Goal: Navigation & Orientation: Find specific page/section

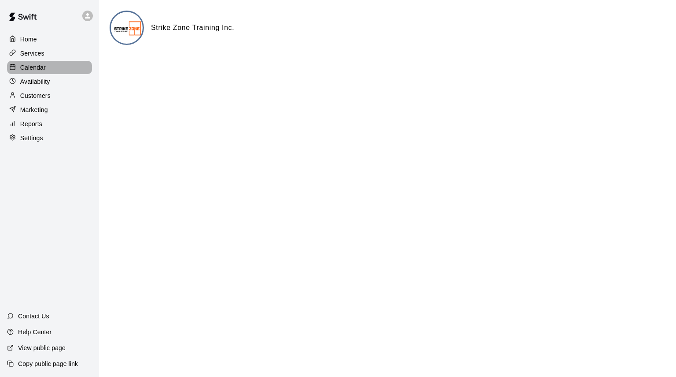
click at [45, 66] on p "Calendar" at bounding box center [33, 67] width 26 height 9
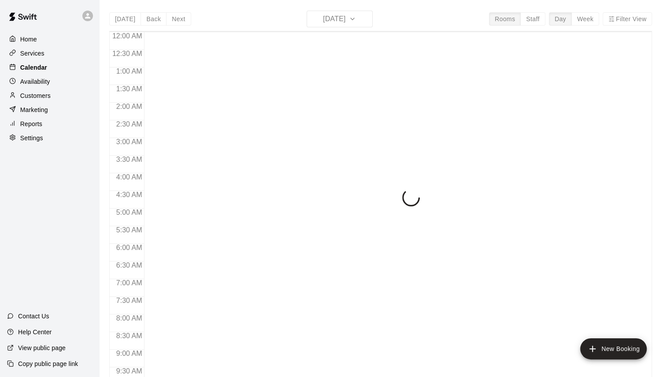
scroll to position [491, 0]
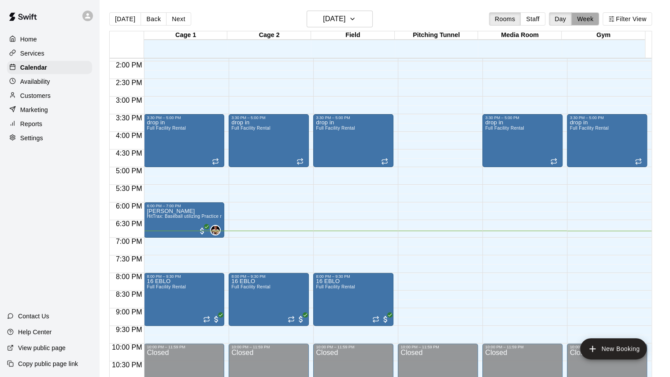
click at [598, 20] on button "Week" at bounding box center [585, 18] width 28 height 13
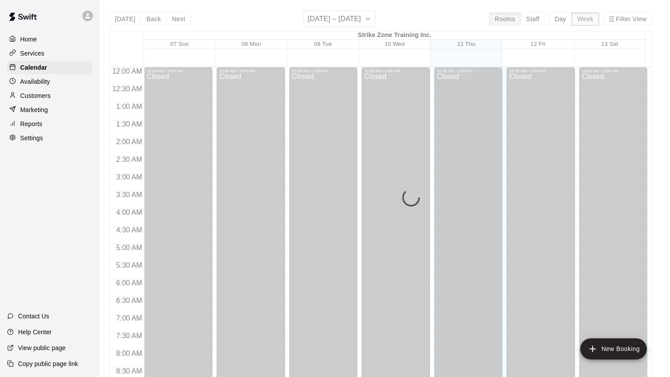
scroll to position [526, 0]
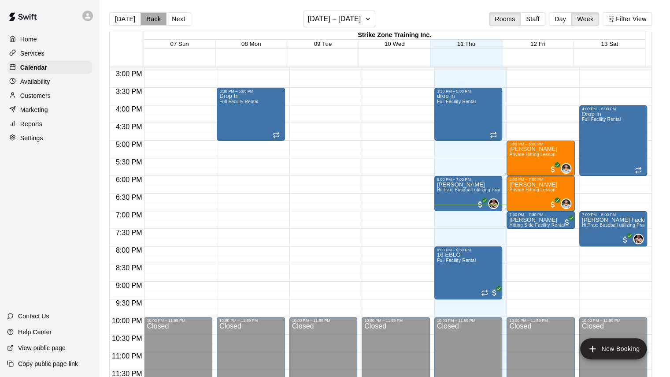
click at [151, 19] on button "Back" at bounding box center [153, 18] width 26 height 13
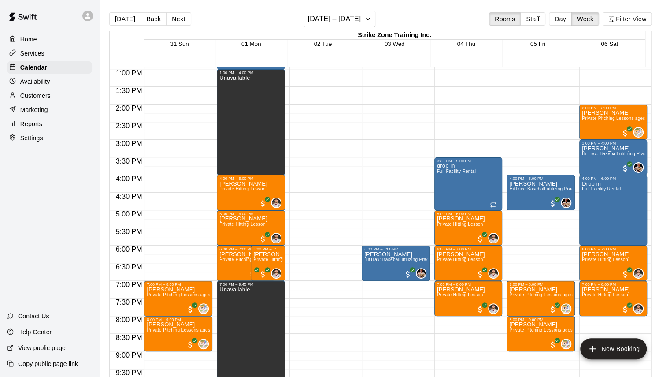
scroll to position [472, 0]
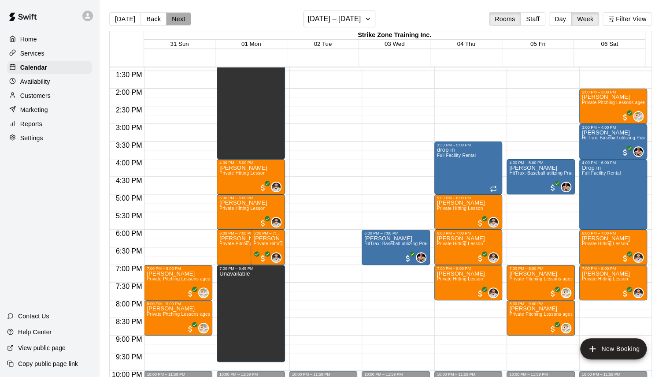
click at [181, 22] on button "Next" at bounding box center [178, 18] width 25 height 13
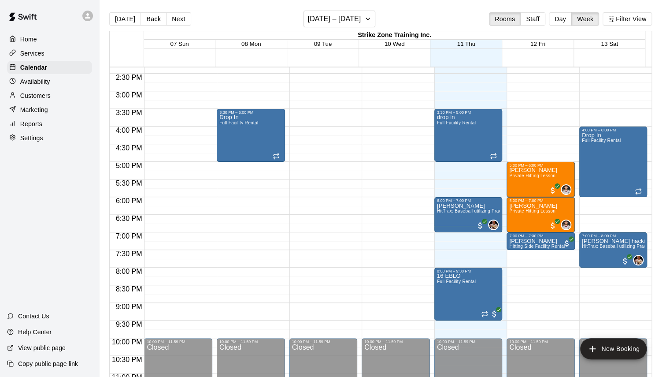
scroll to position [501, 0]
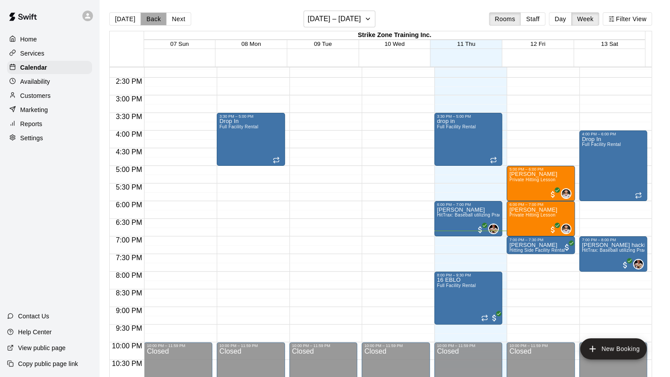
click at [154, 18] on button "Back" at bounding box center [153, 18] width 26 height 13
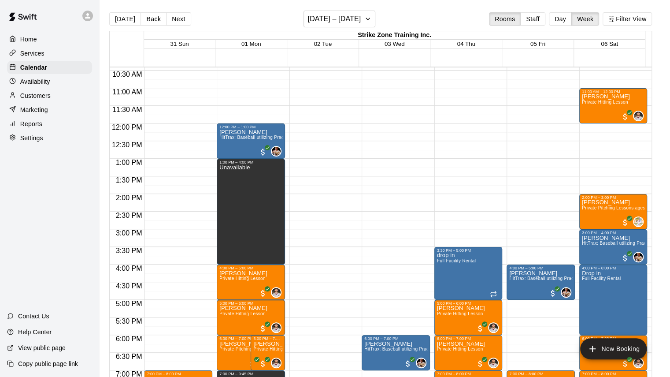
scroll to position [455, 0]
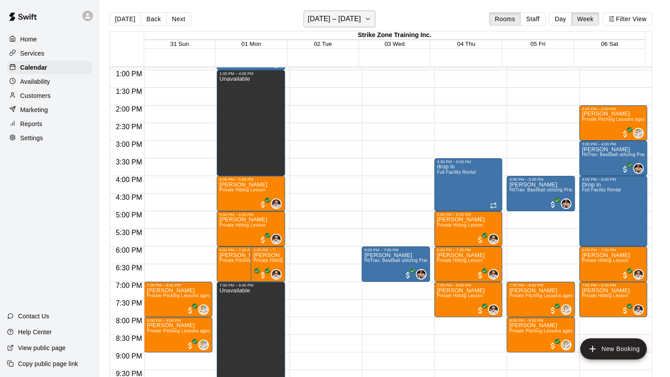
click at [140, 12] on button "Back" at bounding box center [153, 18] width 26 height 13
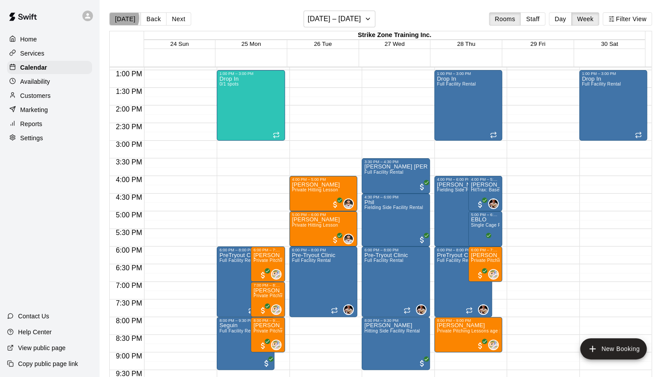
click at [120, 18] on button "[DATE]" at bounding box center [125, 18] width 32 height 13
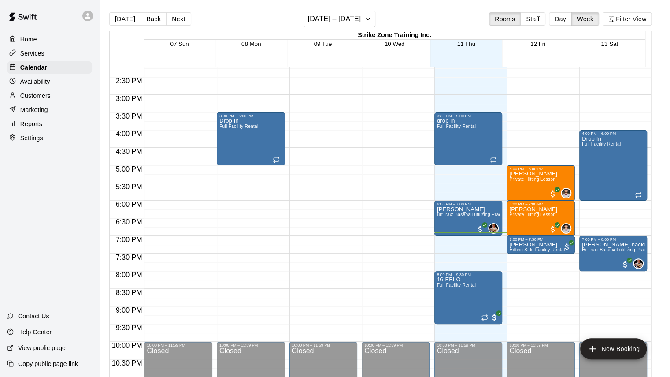
scroll to position [504, 0]
